Goal: Task Accomplishment & Management: Complete application form

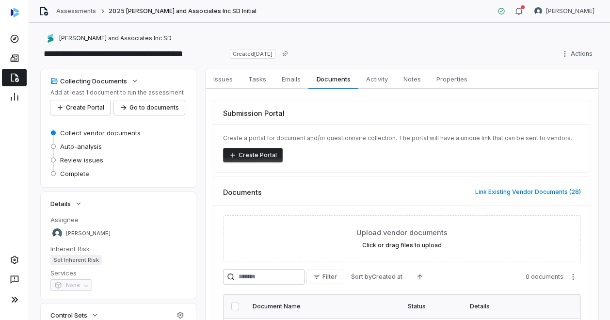
scroll to position [33, 0]
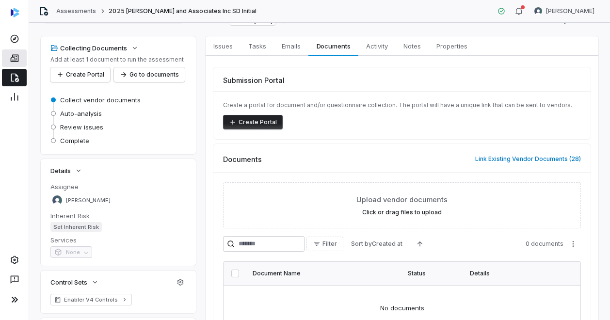
click at [15, 64] on link at bounding box center [14, 57] width 25 height 17
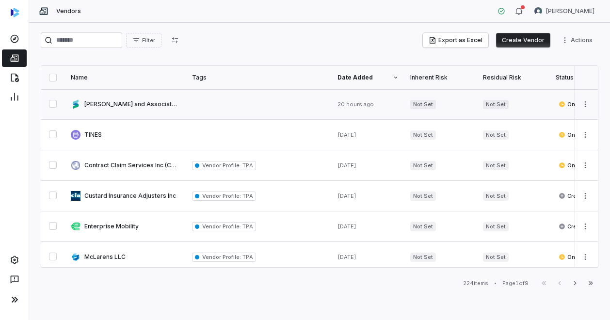
click at [52, 100] on button "button" at bounding box center [53, 104] width 8 height 8
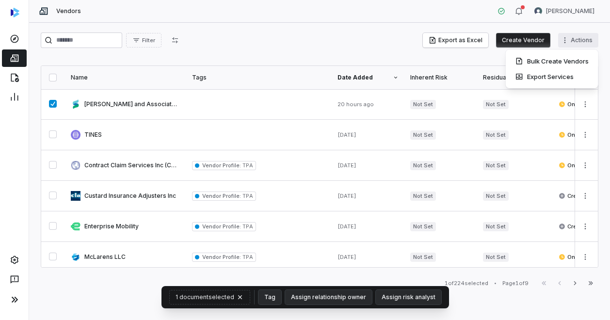
click at [566, 39] on html "Vendors [PERSON_NAME] Filter Export as Excel Create Vendor Actions Name Tags Da…" at bounding box center [305, 160] width 610 height 320
click at [580, 105] on html "Vendors [PERSON_NAME] Filter Export as Excel Create Vendor Actions Name Tags Da…" at bounding box center [305, 160] width 610 height 320
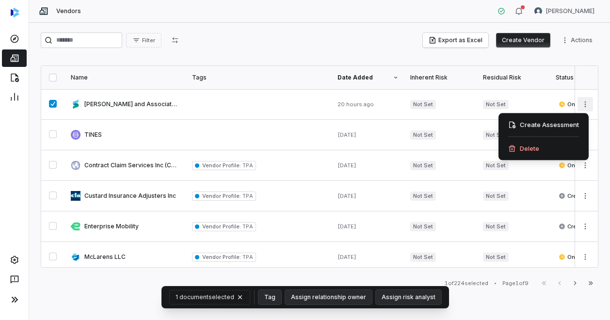
click at [580, 105] on html "Vendors [PERSON_NAME] Filter Export as Excel Create Vendor Actions Name Tags Da…" at bounding box center [305, 160] width 610 height 320
click at [542, 148] on div "Delete" at bounding box center [543, 149] width 82 height 16
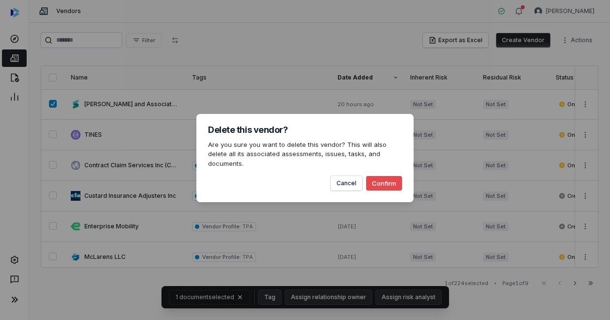
click at [384, 177] on button "Confirm" at bounding box center [384, 183] width 36 height 15
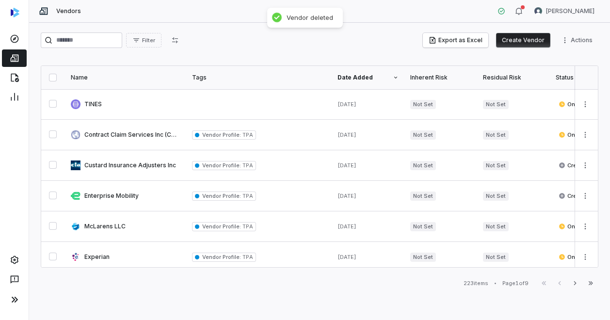
click at [518, 38] on button "Create Vendor" at bounding box center [523, 40] width 54 height 15
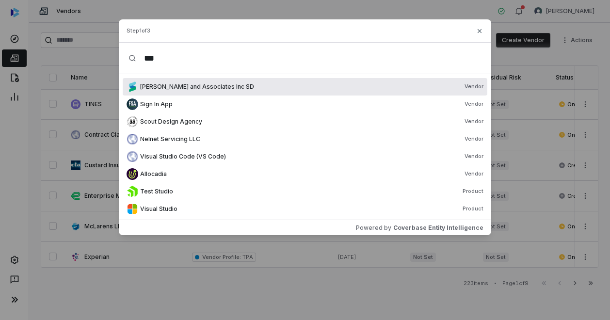
type input "***"
click at [216, 84] on span "[PERSON_NAME] and Associates Inc SD" at bounding box center [197, 87] width 114 height 8
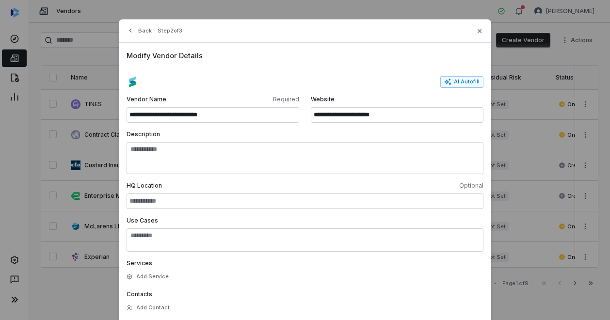
scroll to position [74, 0]
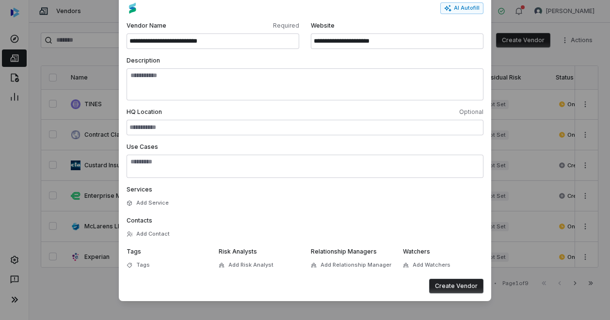
click at [461, 288] on button "Create Vendor" at bounding box center [456, 286] width 54 height 15
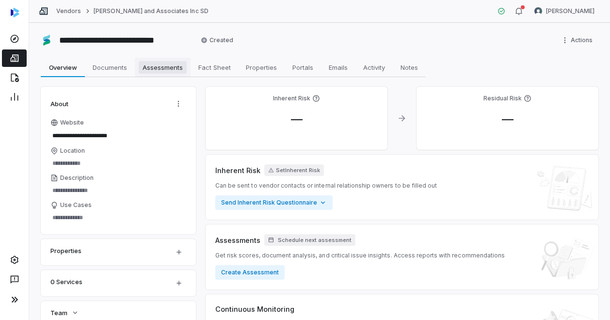
click at [161, 65] on span "Assessments" at bounding box center [163, 67] width 48 height 13
type textarea "*"
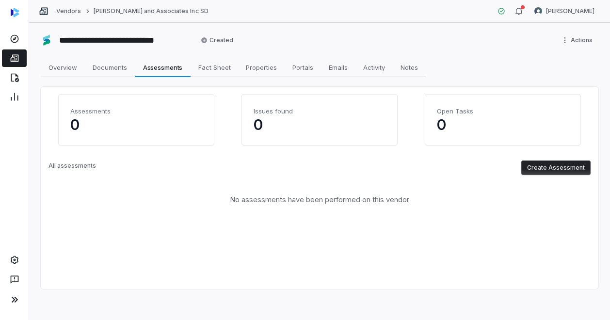
click at [562, 174] on button "Create Assessment" at bounding box center [555, 167] width 69 height 15
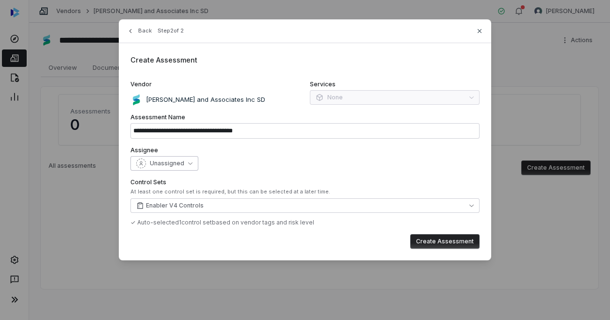
click at [183, 168] on button "Unassigned" at bounding box center [164, 163] width 68 height 15
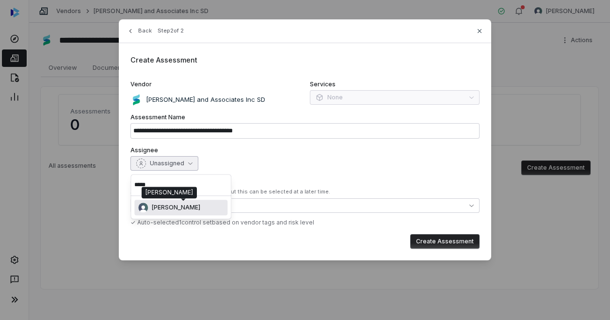
type input "*****"
click at [169, 210] on span "[PERSON_NAME]" at bounding box center [176, 208] width 48 height 8
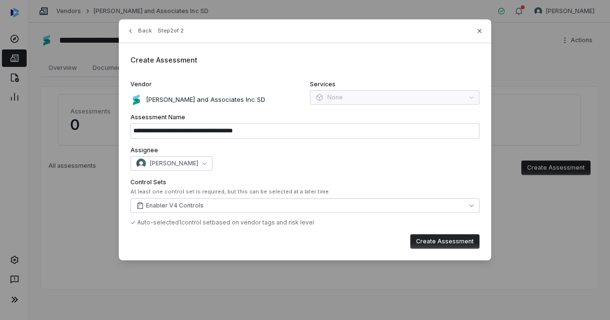
click at [436, 243] on button "Create Assessment" at bounding box center [444, 241] width 69 height 15
type input "**********"
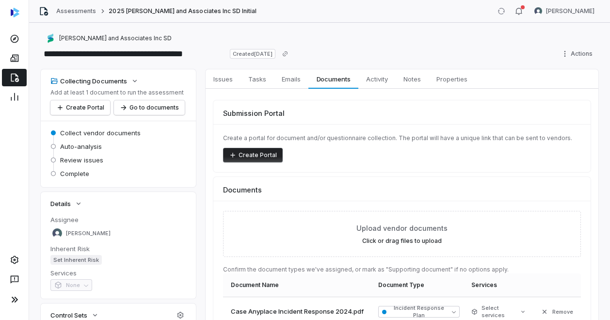
scroll to position [373, 0]
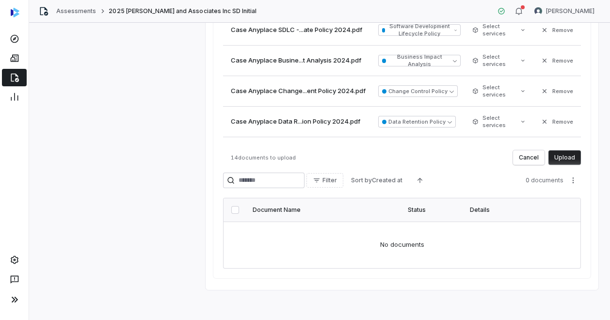
click at [560, 155] on button "Upload" at bounding box center [564, 157] width 32 height 15
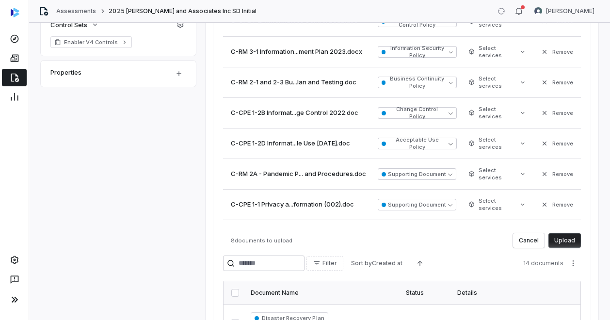
scroll to position [293, 0]
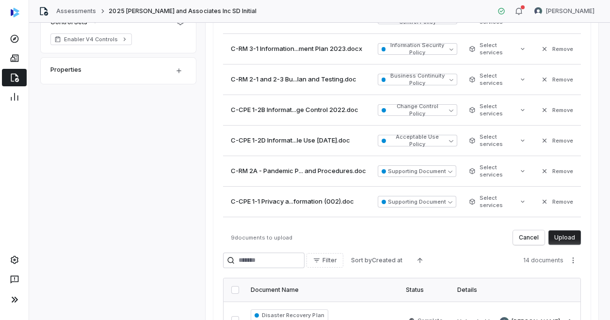
click at [559, 233] on button "Upload" at bounding box center [564, 237] width 32 height 15
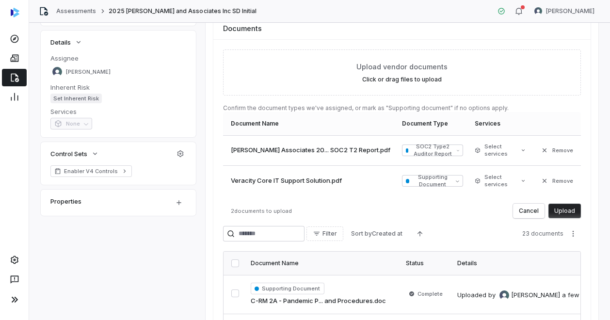
scroll to position [162, 0]
click at [569, 208] on button "Upload" at bounding box center [564, 210] width 32 height 15
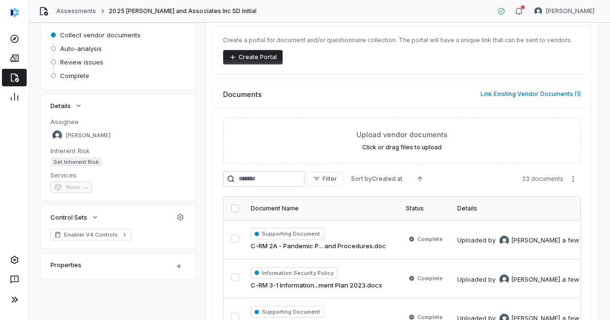
scroll to position [89, 0]
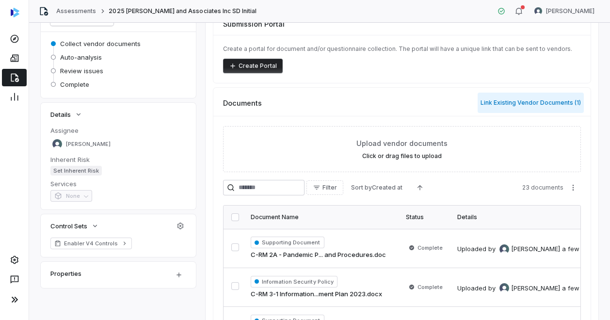
click at [526, 103] on button "Link Existing Vendor Documents ( 1 )" at bounding box center [531, 103] width 106 height 20
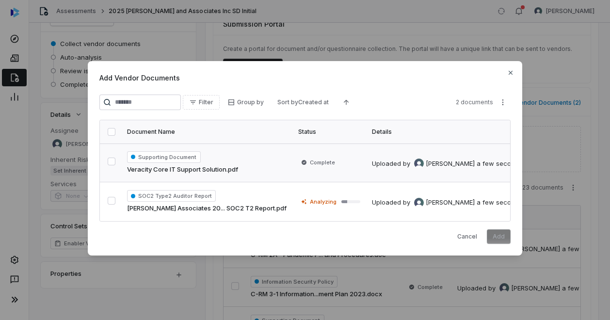
click at [366, 179] on td "Uploaded by [PERSON_NAME] a few seconds ago" at bounding box center [455, 162] width 179 height 39
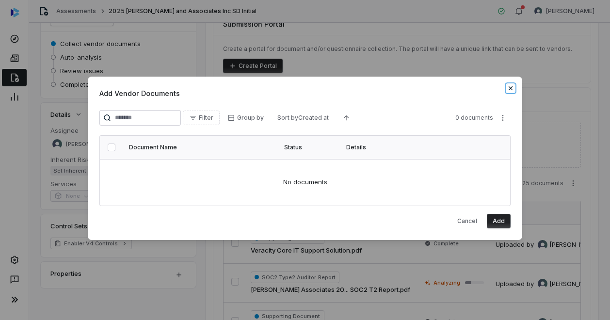
click at [511, 85] on icon "button" at bounding box center [511, 88] width 8 height 8
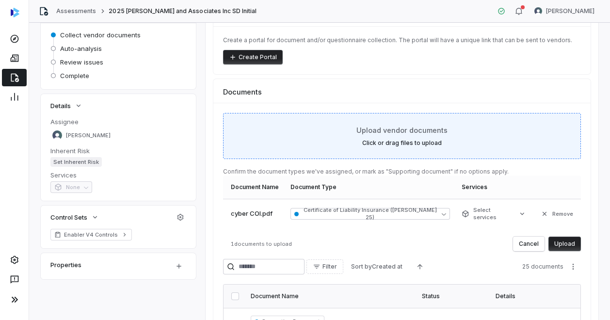
scroll to position [103, 0]
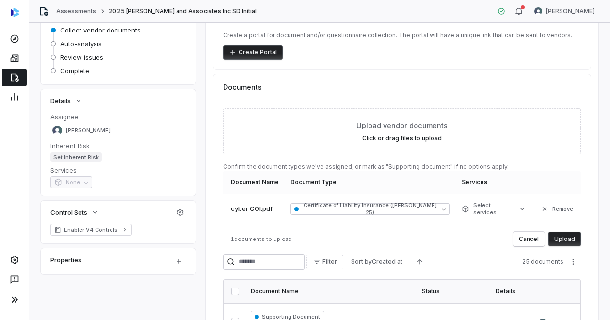
click at [556, 233] on button "Upload" at bounding box center [564, 239] width 32 height 15
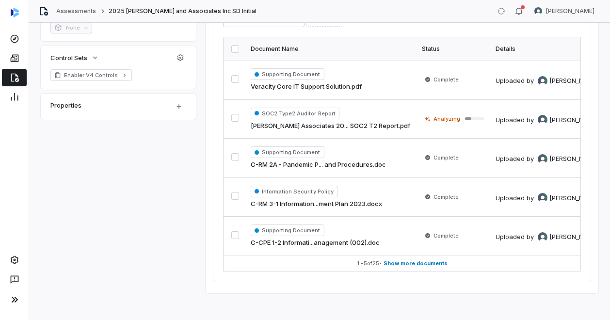
scroll to position [264, 0]
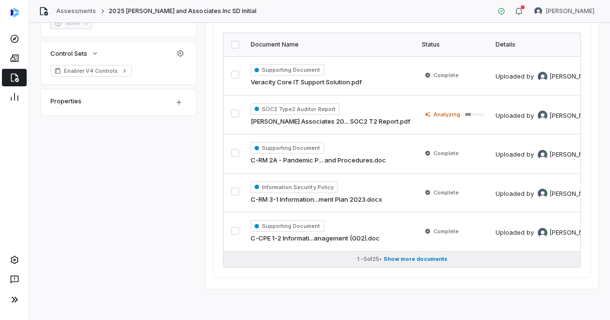
click at [402, 256] on span "Show more documents" at bounding box center [415, 258] width 64 height 7
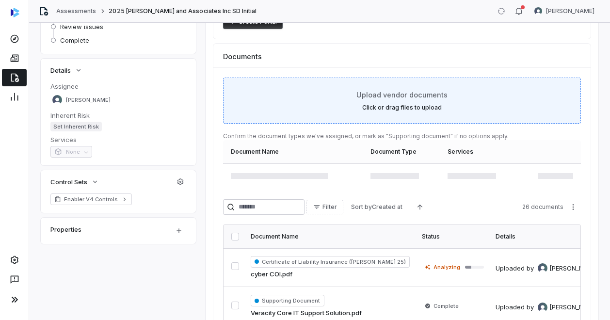
scroll to position [136, 0]
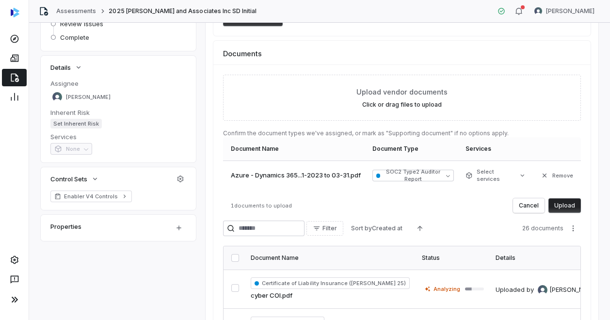
click at [565, 205] on button "Upload" at bounding box center [564, 205] width 32 height 15
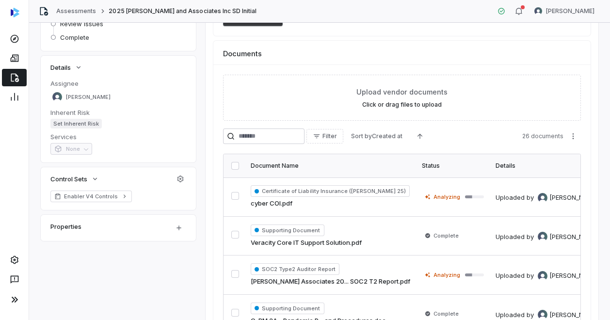
scroll to position [0, 0]
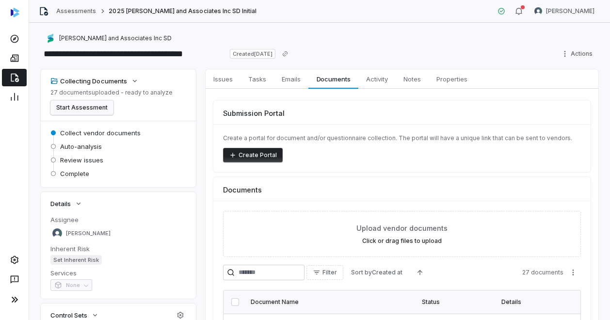
click at [93, 110] on button "Start Assessment" at bounding box center [81, 107] width 63 height 15
click at [508, 184] on div "Documents" at bounding box center [401, 186] width 377 height 18
click at [75, 110] on button "Start Assessment" at bounding box center [81, 107] width 63 height 15
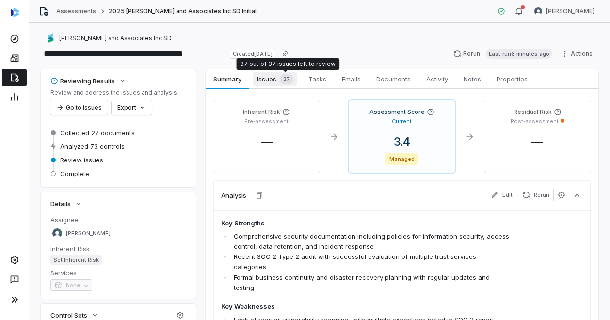
click at [288, 77] on span "37" at bounding box center [286, 79] width 13 height 10
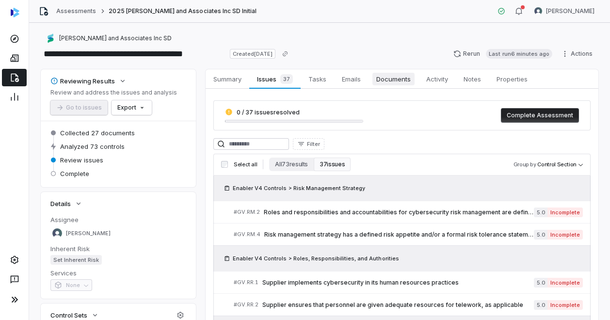
click at [395, 84] on span "Documents" at bounding box center [393, 79] width 42 height 13
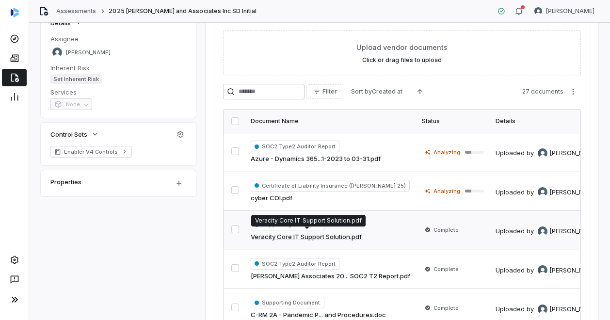
scroll to position [260, 0]
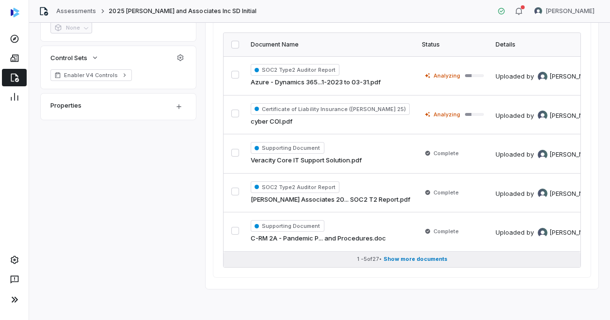
click at [403, 255] on span "Show more documents" at bounding box center [415, 258] width 64 height 7
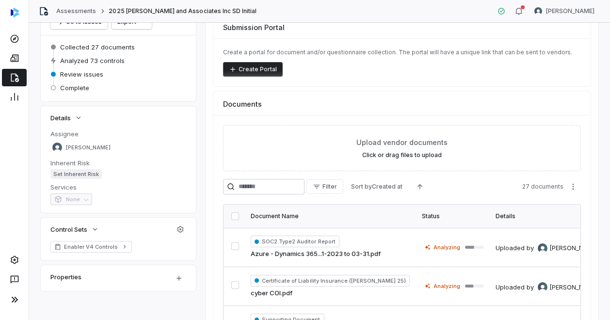
scroll to position [0, 0]
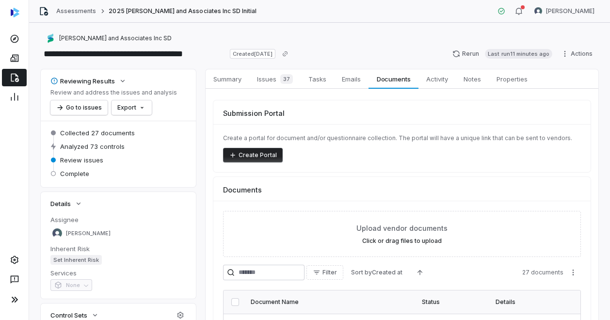
click at [367, 50] on div "**********" at bounding box center [320, 54] width 558 height 16
click at [280, 77] on div "37" at bounding box center [284, 79] width 16 height 10
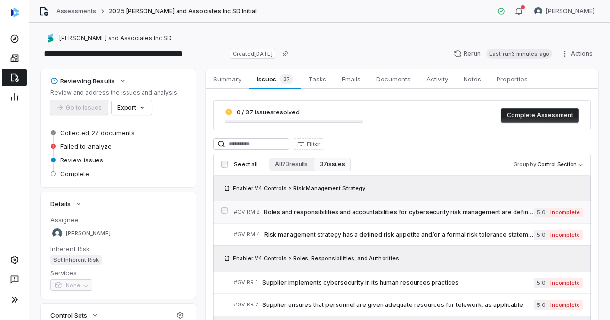
click at [399, 211] on span "Roles and responsibilities and accountabilities for cybersecurity risk manageme…" at bounding box center [399, 212] width 270 height 8
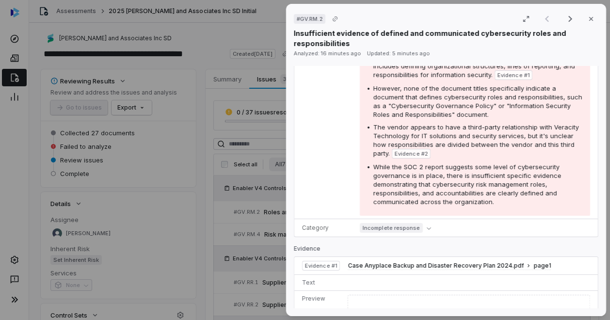
scroll to position [260, 0]
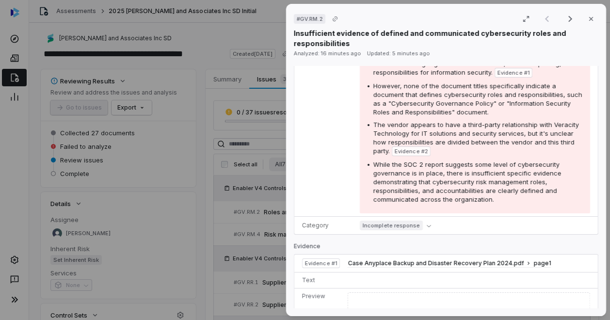
click at [456, 255] on td "Case Anyplace Backup and Disaster Recovery Plan 2024.pdf page 1" at bounding box center [471, 264] width 254 height 18
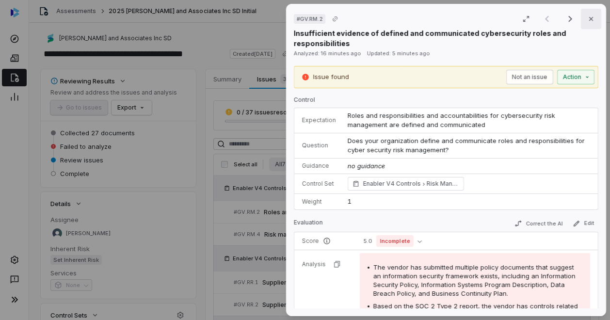
click at [589, 18] on icon "button" at bounding box center [591, 19] width 8 height 8
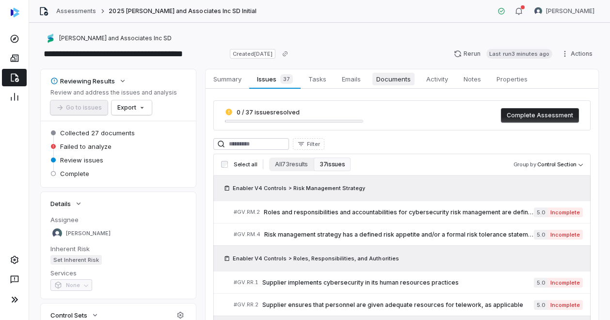
click at [392, 83] on span "Documents" at bounding box center [393, 79] width 42 height 13
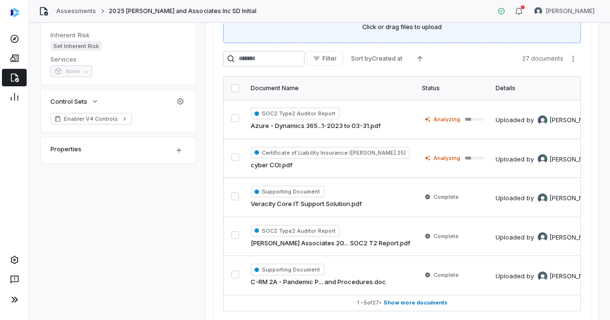
scroll to position [214, 0]
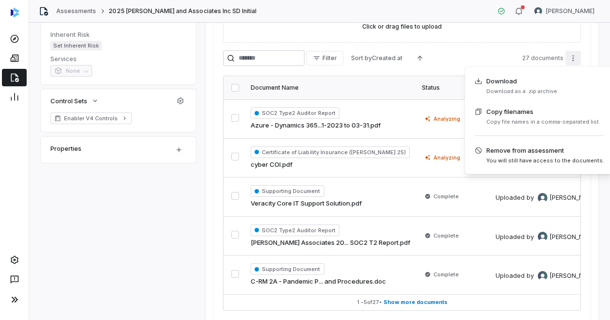
click at [570, 57] on html "**********" at bounding box center [305, 160] width 610 height 320
click at [584, 40] on html "**********" at bounding box center [305, 160] width 610 height 320
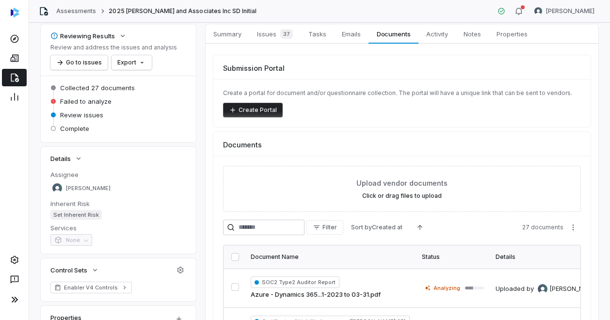
scroll to position [0, 0]
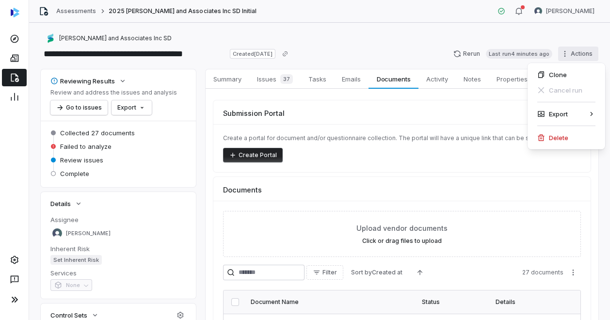
click at [562, 58] on html "**********" at bounding box center [305, 160] width 610 height 320
click at [461, 54] on html "**********" at bounding box center [305, 160] width 610 height 320
click at [461, 54] on button "Rerun Last run 4 minutes ago" at bounding box center [502, 54] width 111 height 15
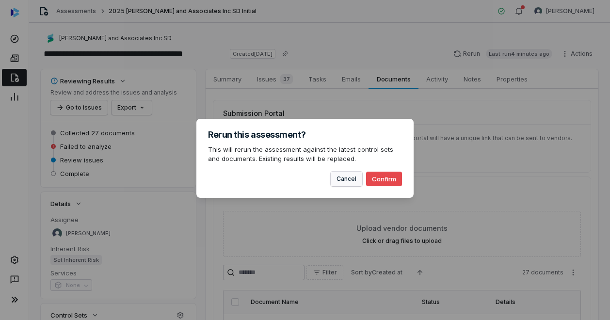
click at [345, 175] on button "Cancel" at bounding box center [347, 179] width 32 height 15
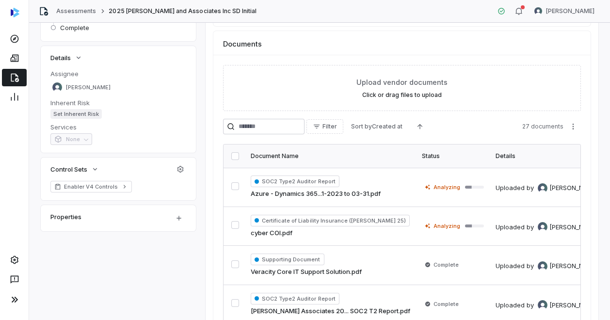
scroll to position [147, 0]
click at [234, 183] on button "button" at bounding box center [235, 185] width 8 height 8
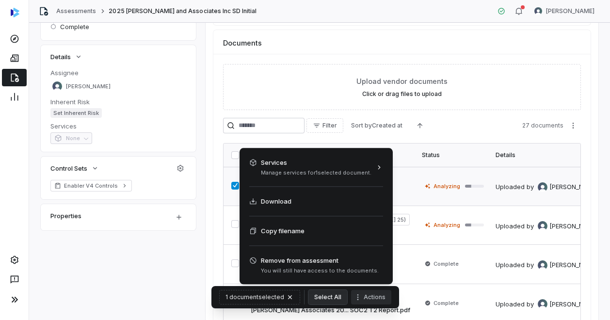
click at [357, 295] on icon "More actions" at bounding box center [358, 297] width 8 height 8
click at [513, 85] on html "**********" at bounding box center [305, 160] width 610 height 320
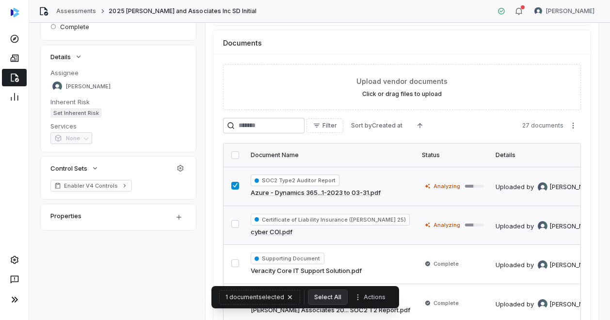
click at [231, 224] on button "button" at bounding box center [235, 224] width 8 height 8
click at [572, 126] on html "**********" at bounding box center [305, 160] width 610 height 320
click at [599, 88] on html "**********" at bounding box center [305, 160] width 610 height 320
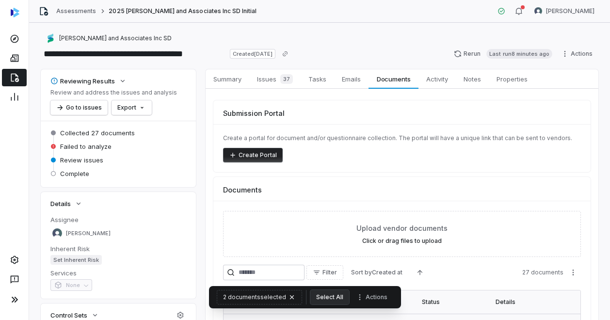
click at [17, 80] on icon at bounding box center [15, 78] width 10 height 10
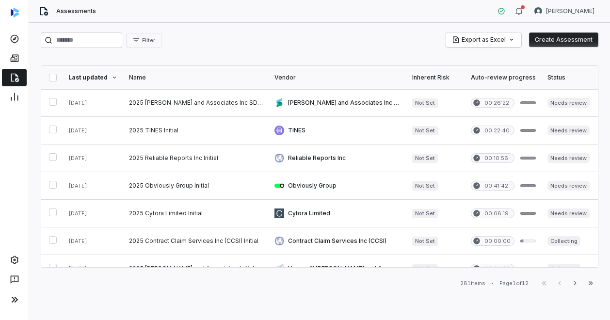
click at [569, 39] on button "Create Assessment" at bounding box center [563, 39] width 69 height 15
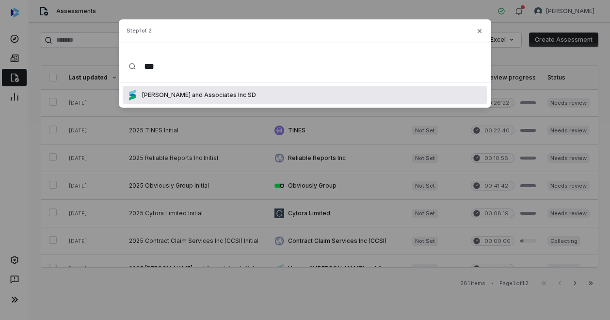
type input "***"
click at [189, 96] on p "[PERSON_NAME] and Associates Inc SD" at bounding box center [197, 95] width 118 height 8
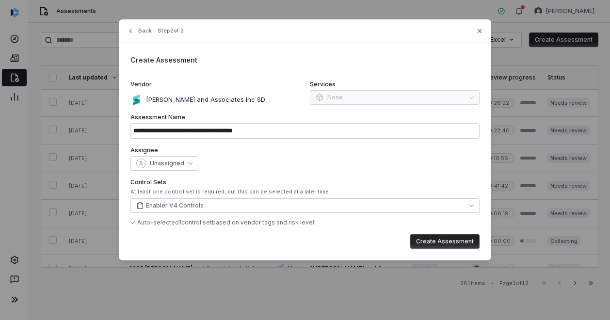
click at [453, 239] on button "Create Assessment" at bounding box center [444, 241] width 69 height 15
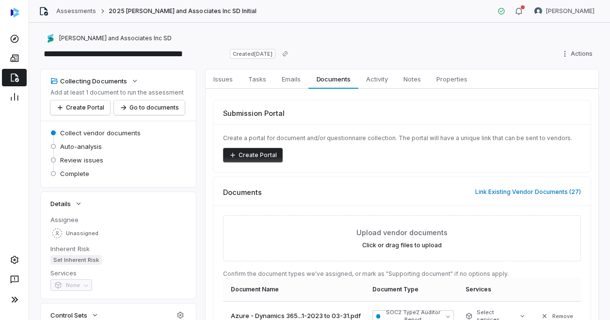
scroll to position [69, 0]
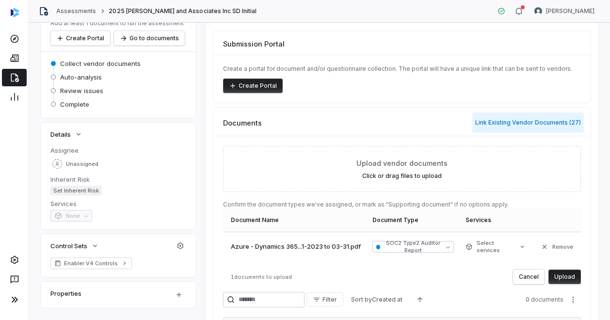
click at [538, 122] on button "Link Existing Vendor Documents ( 27 )" at bounding box center [528, 122] width 112 height 20
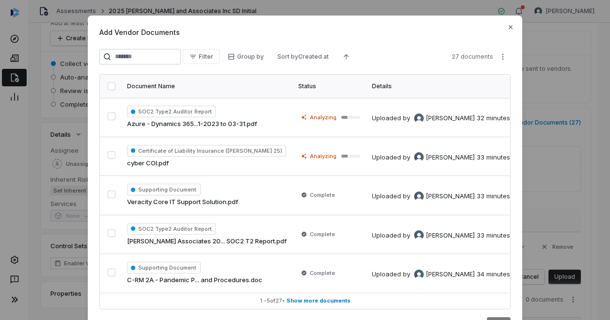
click at [112, 86] on button "button" at bounding box center [112, 86] width 8 height 8
click at [497, 55] on div "Add Vendor Documents Filter Group by Sort by Created at 27 documents Document N…" at bounding box center [305, 181] width 610 height 362
click at [507, 26] on div "Add Vendor Documents Filter Group by Sort by Created at 27 documents Document N…" at bounding box center [305, 181] width 610 height 362
click at [509, 26] on icon "button" at bounding box center [511, 27] width 4 height 4
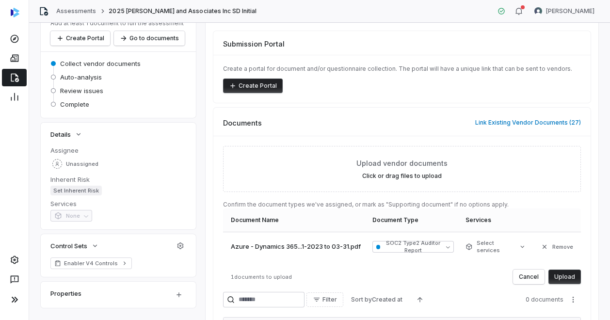
click at [564, 277] on button "Upload" at bounding box center [564, 277] width 32 height 15
